Goal: Transaction & Acquisition: Obtain resource

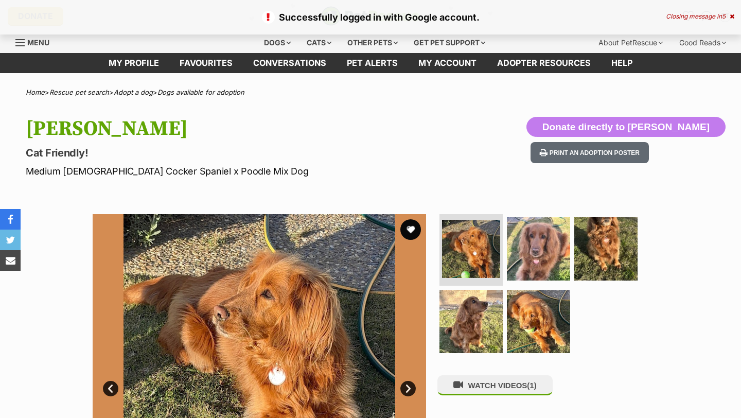
click at [730, 17] on icon at bounding box center [732, 16] width 5 height 6
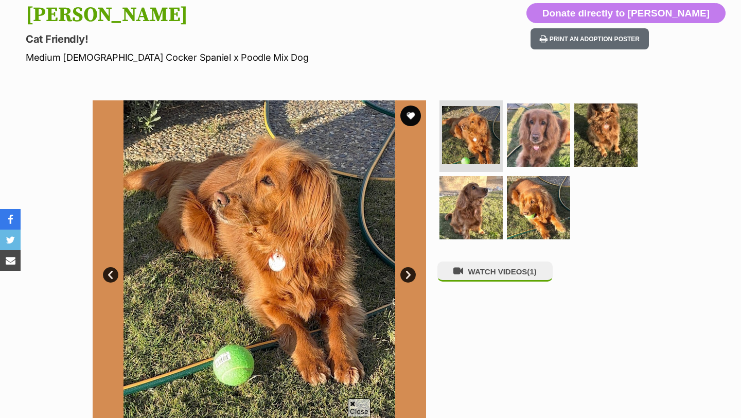
scroll to position [419, 0]
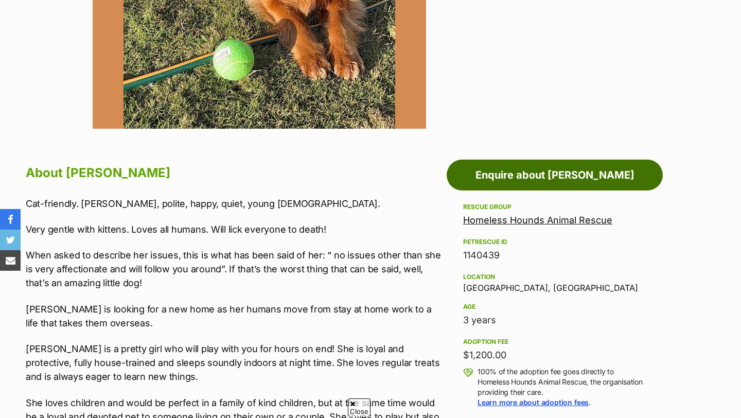
click at [539, 169] on link "Enquire about Molly" at bounding box center [555, 175] width 216 height 31
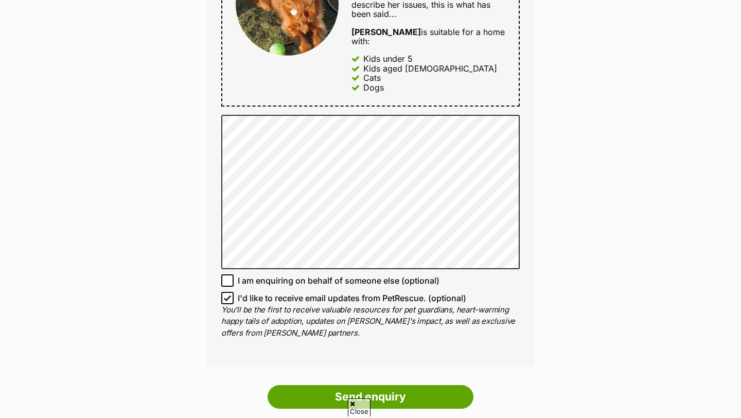
scroll to position [600, 0]
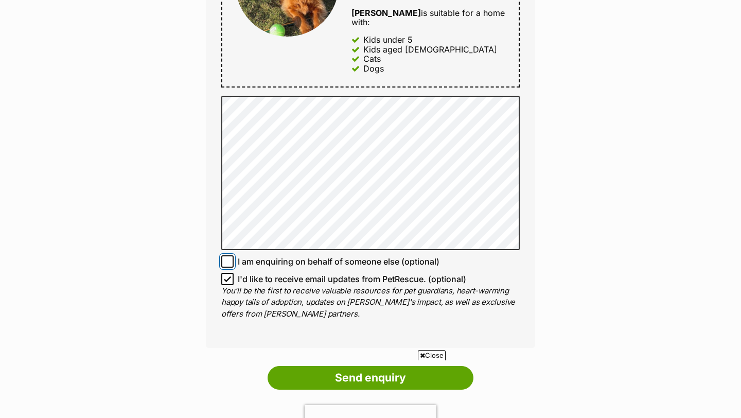
click at [231, 255] on input "I am enquiring on behalf of someone else (optional)" at bounding box center [227, 261] width 12 height 12
checkbox input "true"
click at [227, 275] on icon at bounding box center [227, 278] width 7 height 7
click at [227, 273] on input "I'd like to receive email updates from PetRescue. (optional)" at bounding box center [227, 279] width 12 height 12
checkbox input "false"
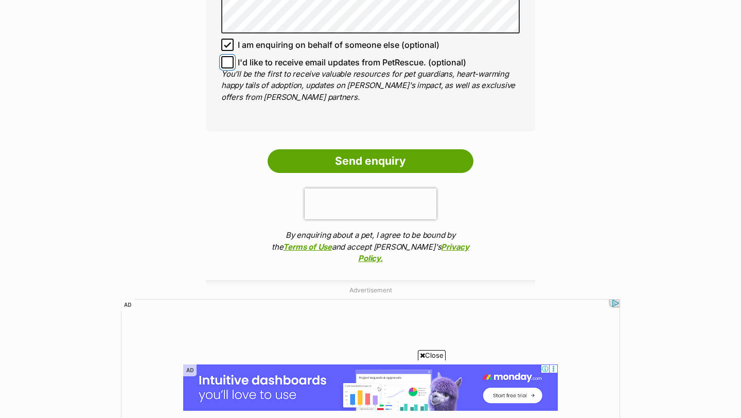
scroll to position [817, 0]
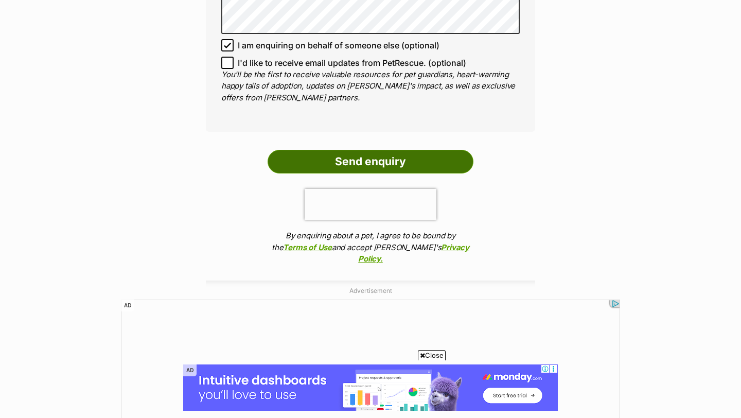
click at [360, 150] on input "Send enquiry" at bounding box center [371, 162] width 206 height 24
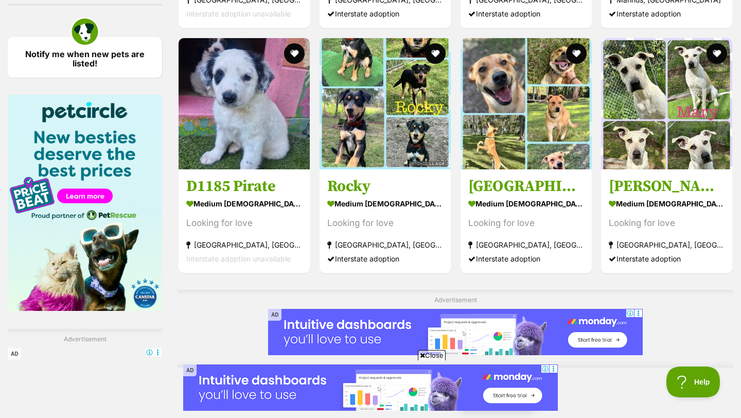
scroll to position [1639, 0]
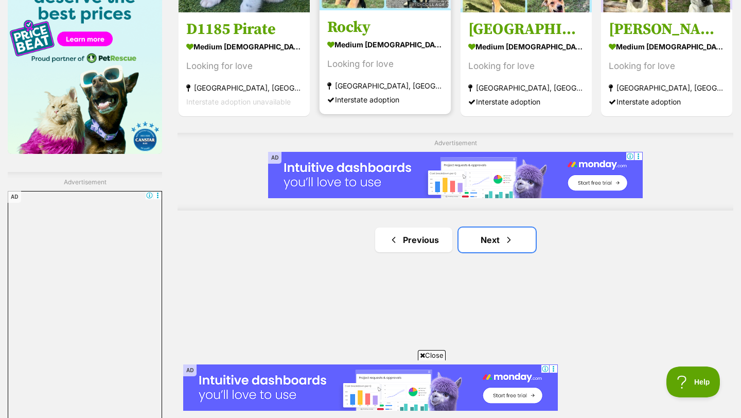
click at [509, 237] on span "Next page" at bounding box center [509, 240] width 10 height 12
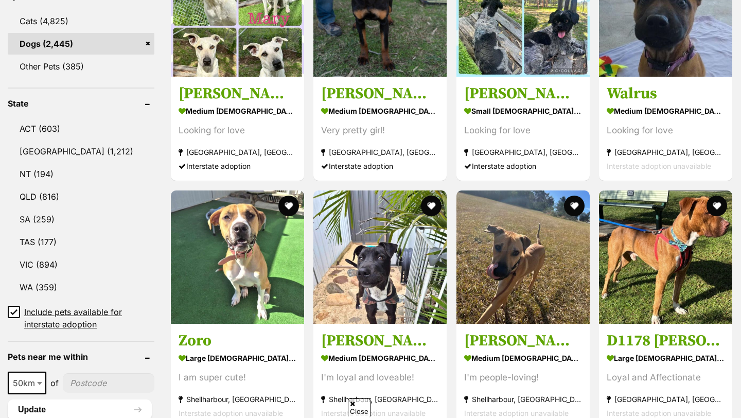
scroll to position [627, 0]
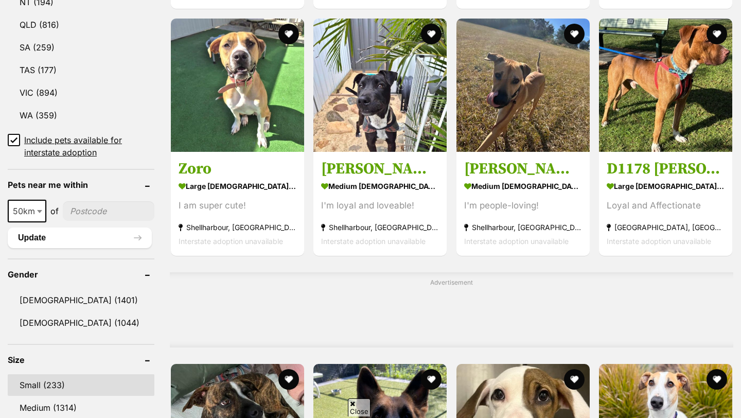
click at [48, 378] on link "Small (233)" at bounding box center [81, 385] width 147 height 22
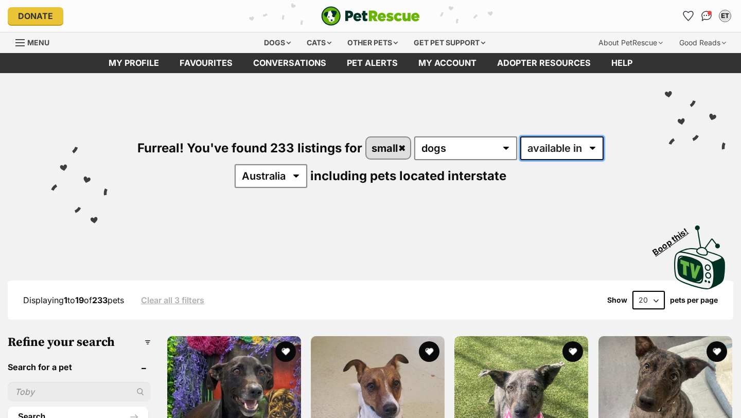
click at [538, 142] on select "available in located in" at bounding box center [562, 148] width 83 height 24
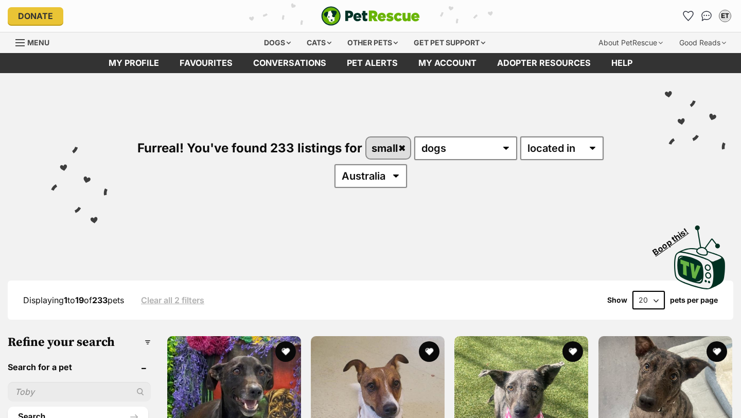
select select "VIC"
click at [335, 164] on select "Australia ACT NSW NT QLD SA VIC WA" at bounding box center [371, 176] width 73 height 24
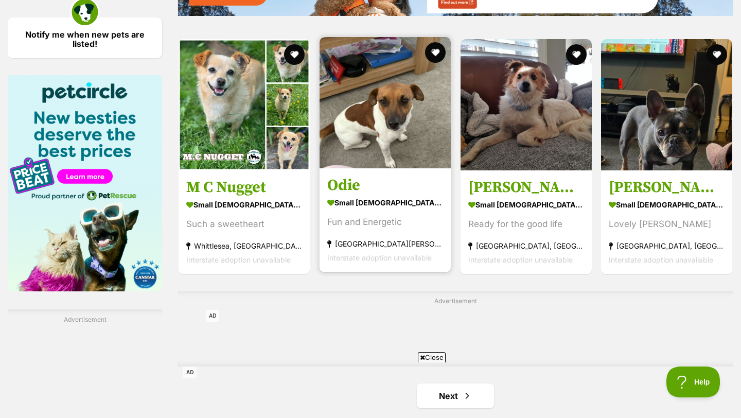
scroll to position [1573, 0]
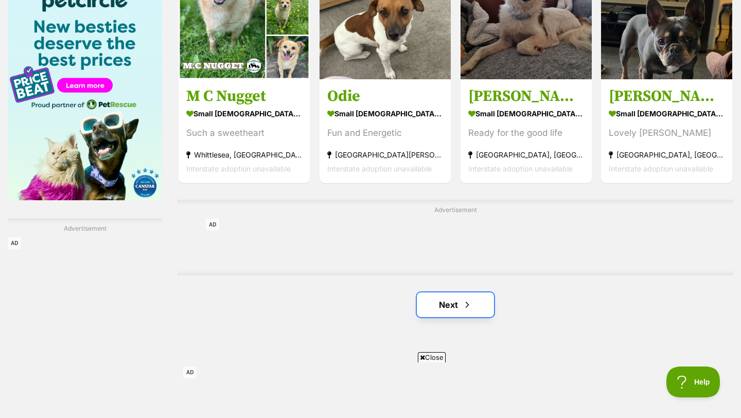
click at [459, 308] on link "Next" at bounding box center [455, 304] width 77 height 25
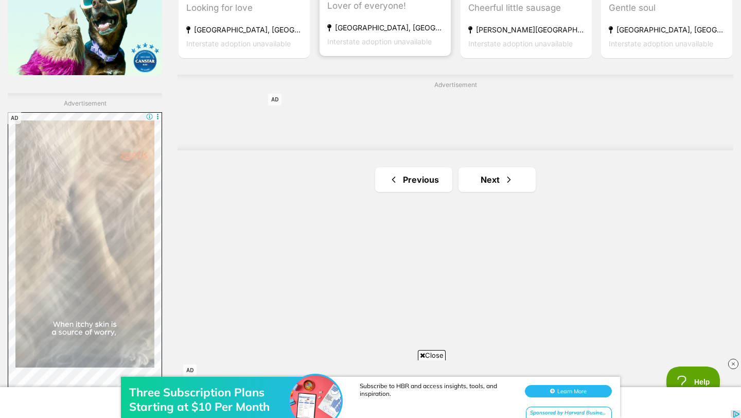
scroll to position [1708, 0]
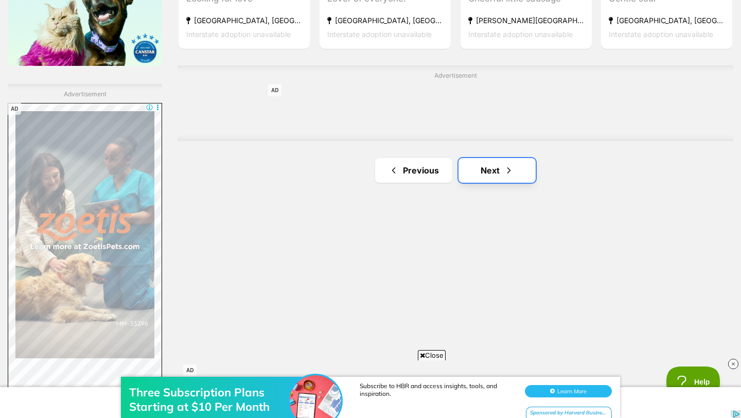
click at [485, 179] on link "Next" at bounding box center [497, 170] width 77 height 25
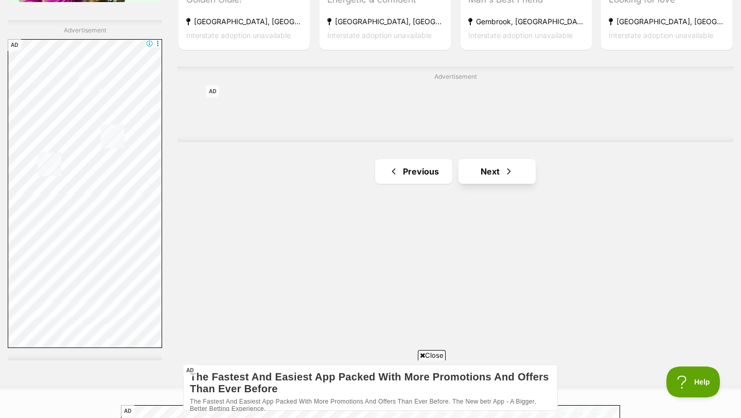
scroll to position [1773, 0]
click at [503, 177] on link "Next" at bounding box center [497, 170] width 77 height 25
